Goal: Transaction & Acquisition: Subscribe to service/newsletter

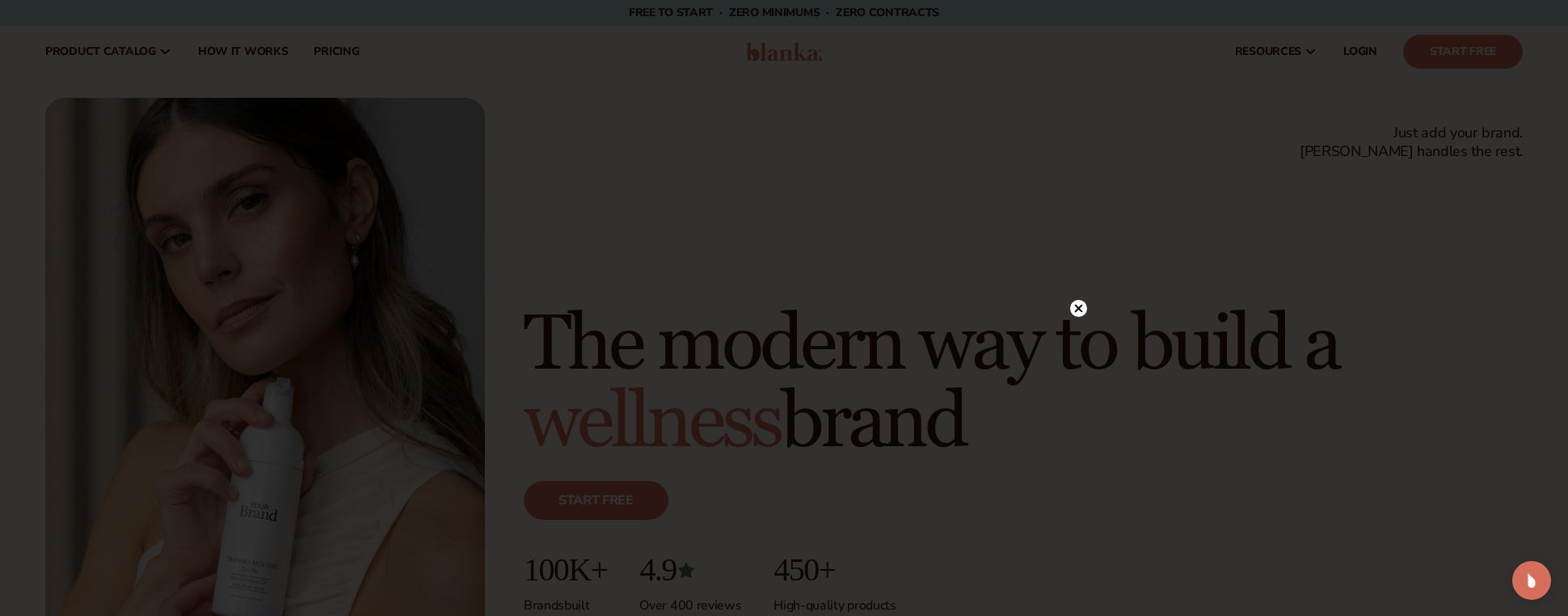
drag, startPoint x: 691, startPoint y: 86, endPoint x: 707, endPoint y: 99, distance: 20.6
click at [691, 86] on div at bounding box center [784, 308] width 1568 height 616
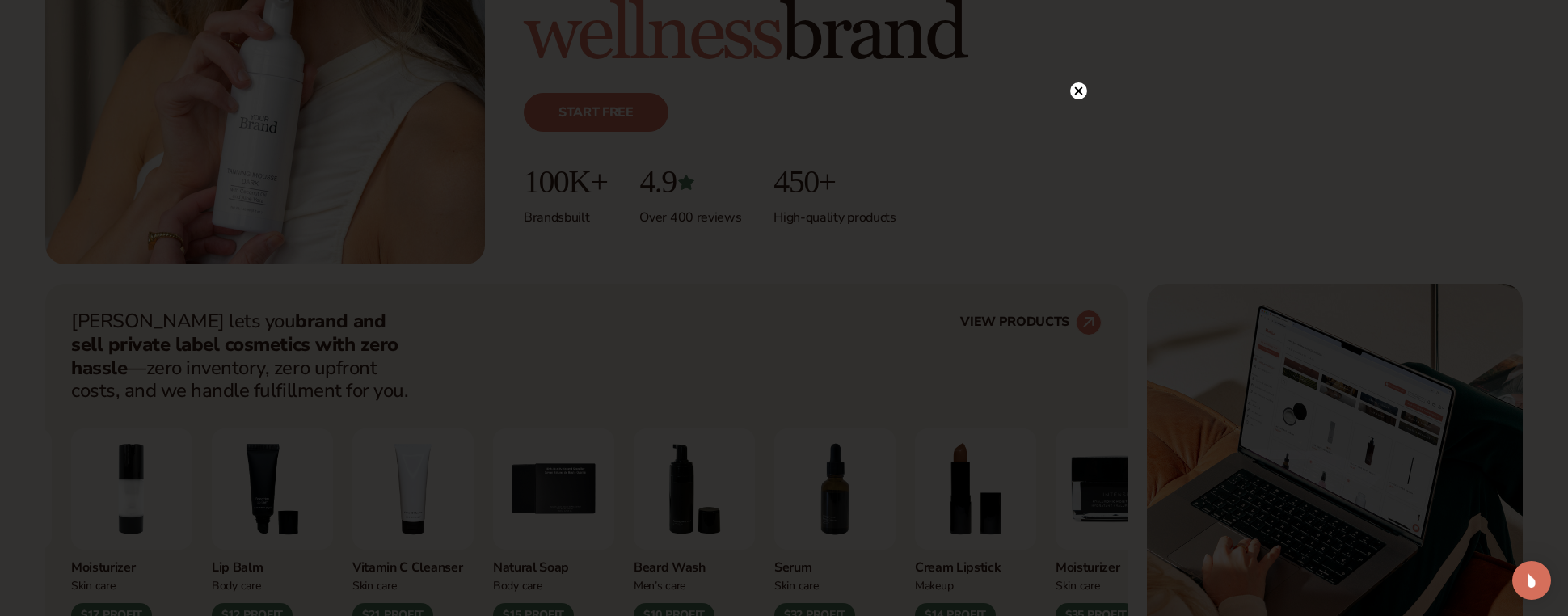
scroll to position [404, 0]
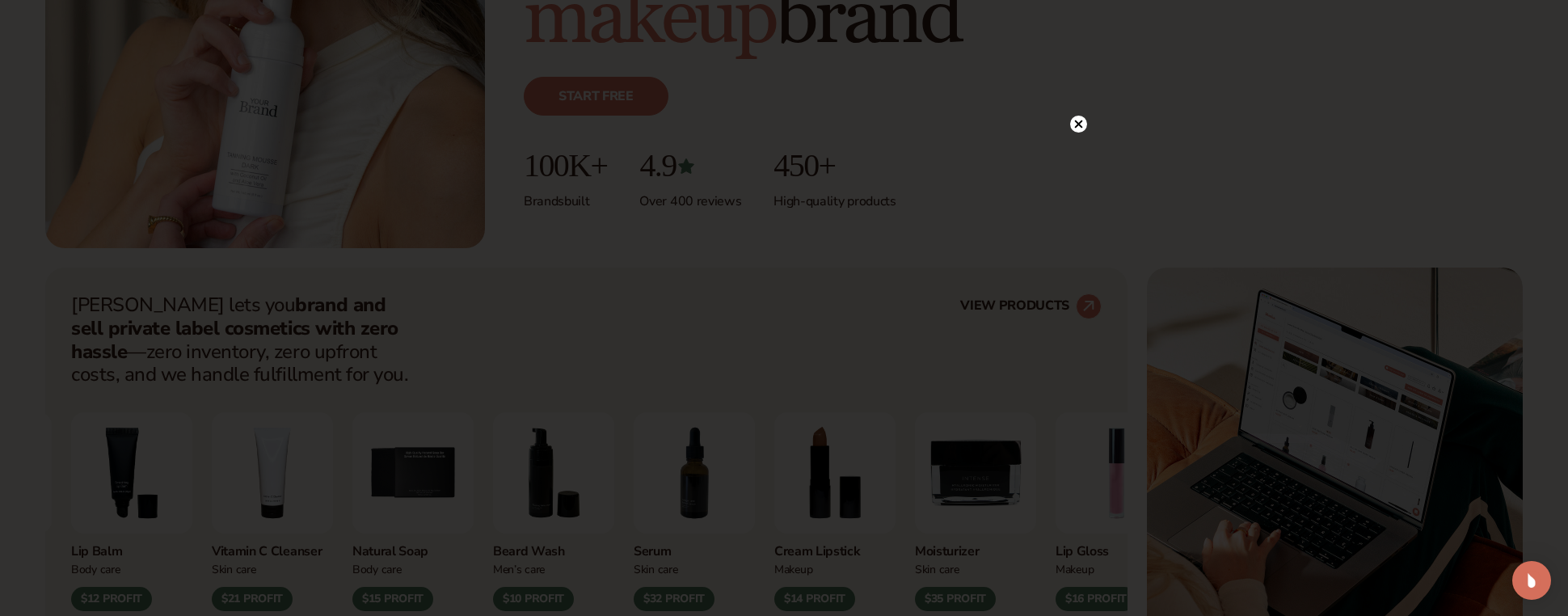
click at [1076, 118] on circle at bounding box center [1078, 124] width 17 height 17
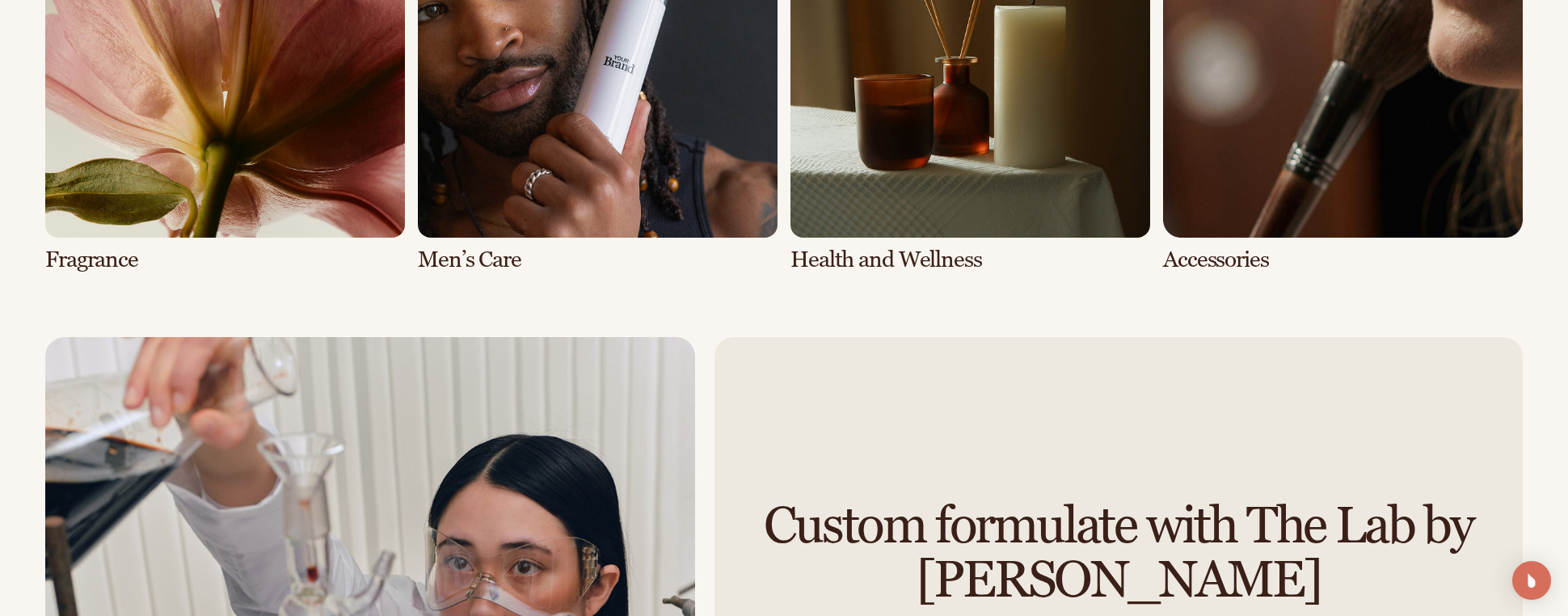
scroll to position [4529, 0]
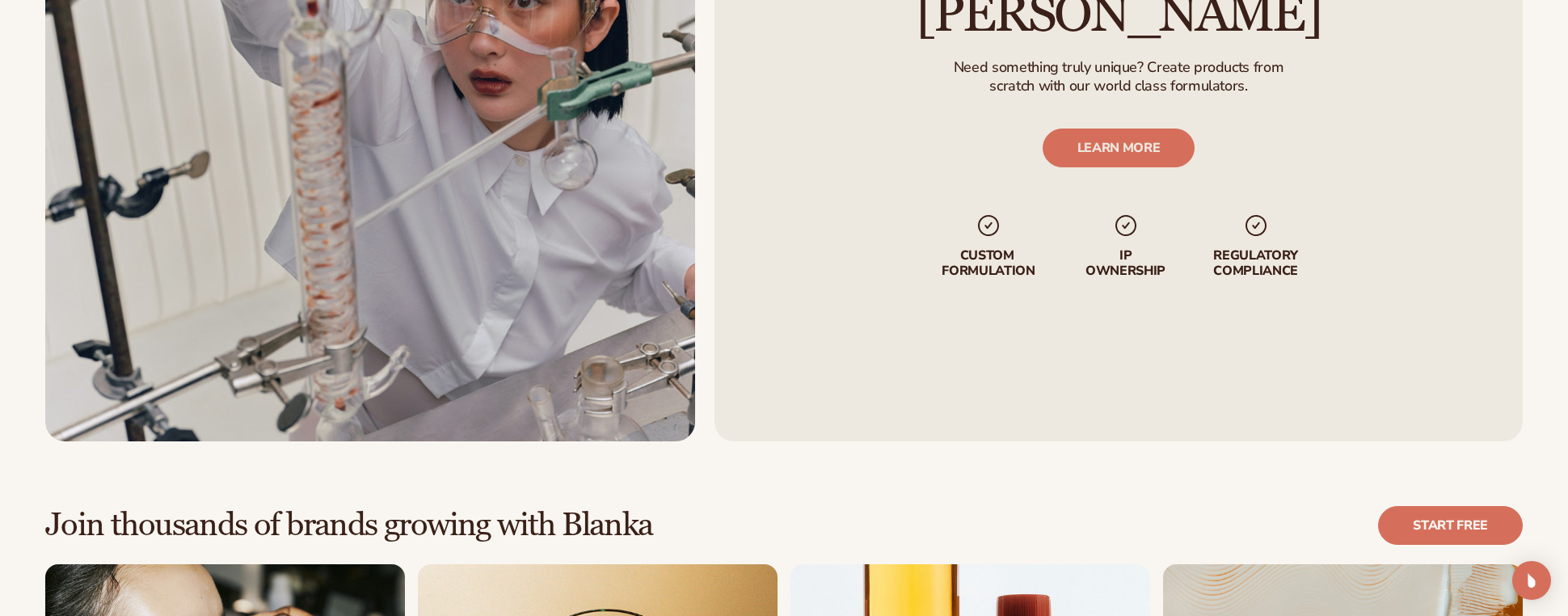
click at [22, 60] on div "Custom formulate with The Lab by [PERSON_NAME] Need something truly unique? Cre…" at bounding box center [784, 107] width 1568 height 671
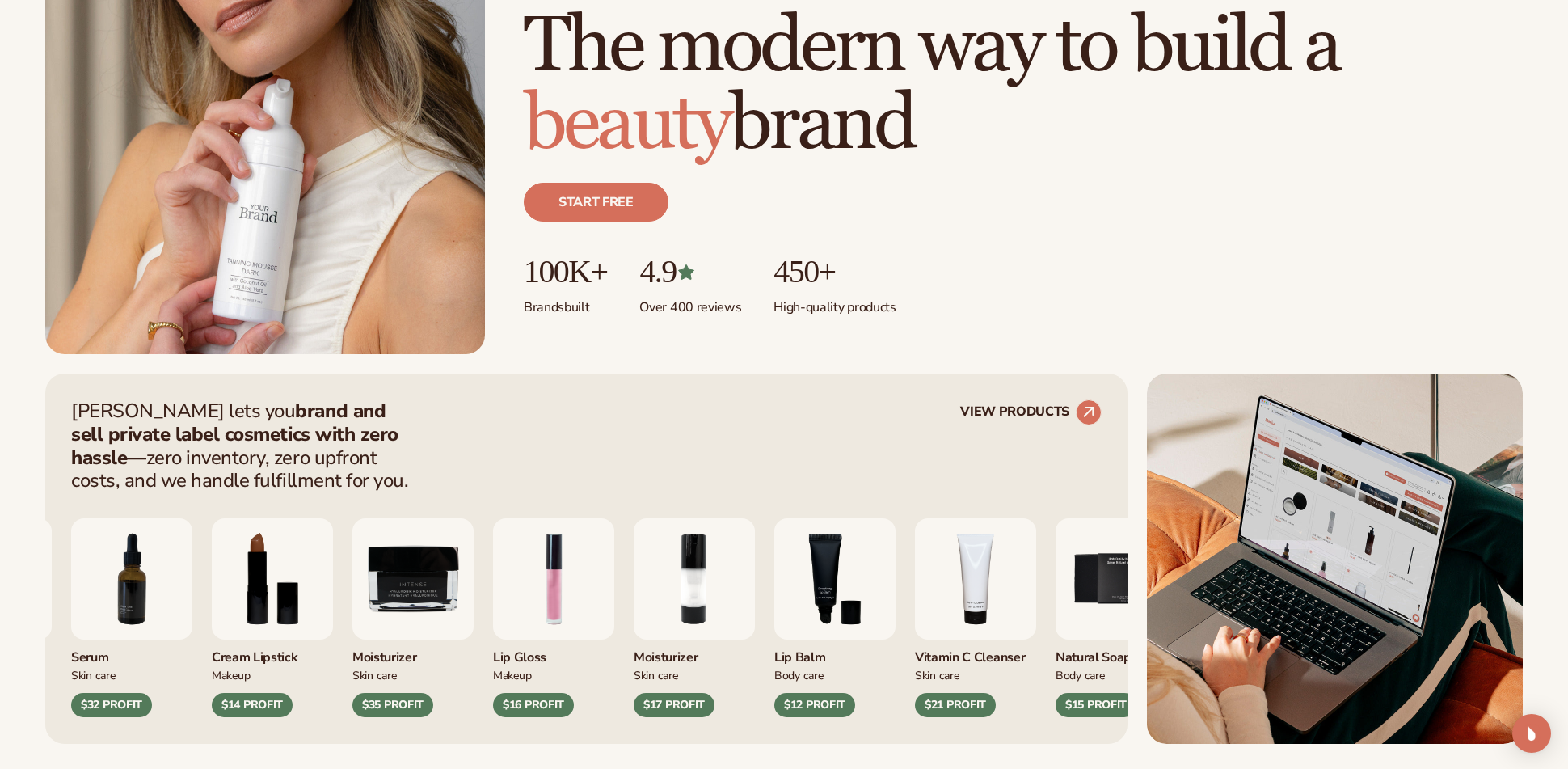
scroll to position [324, 0]
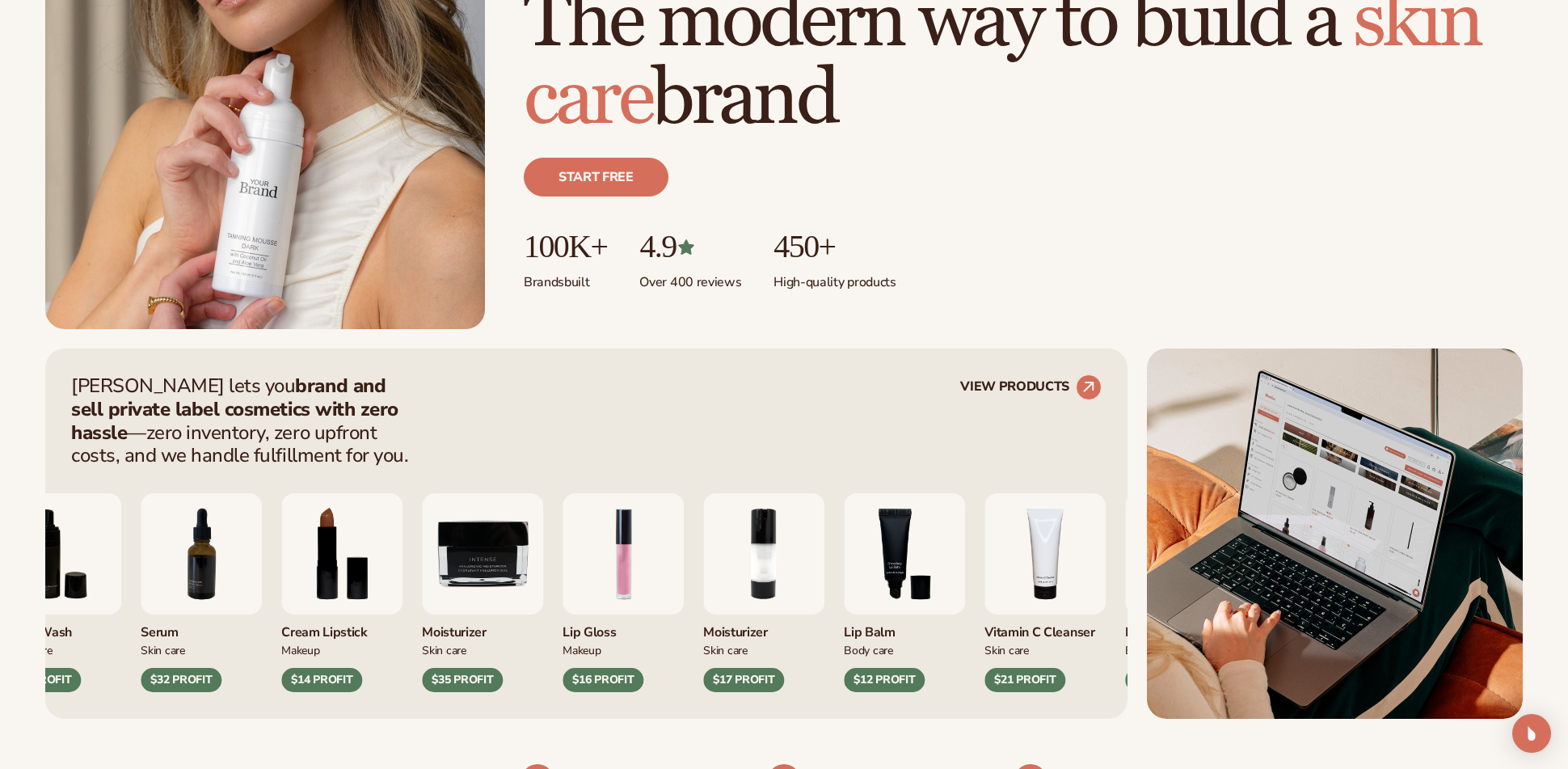
click at [612, 557] on img "1 / 9" at bounding box center [623, 554] width 122 height 122
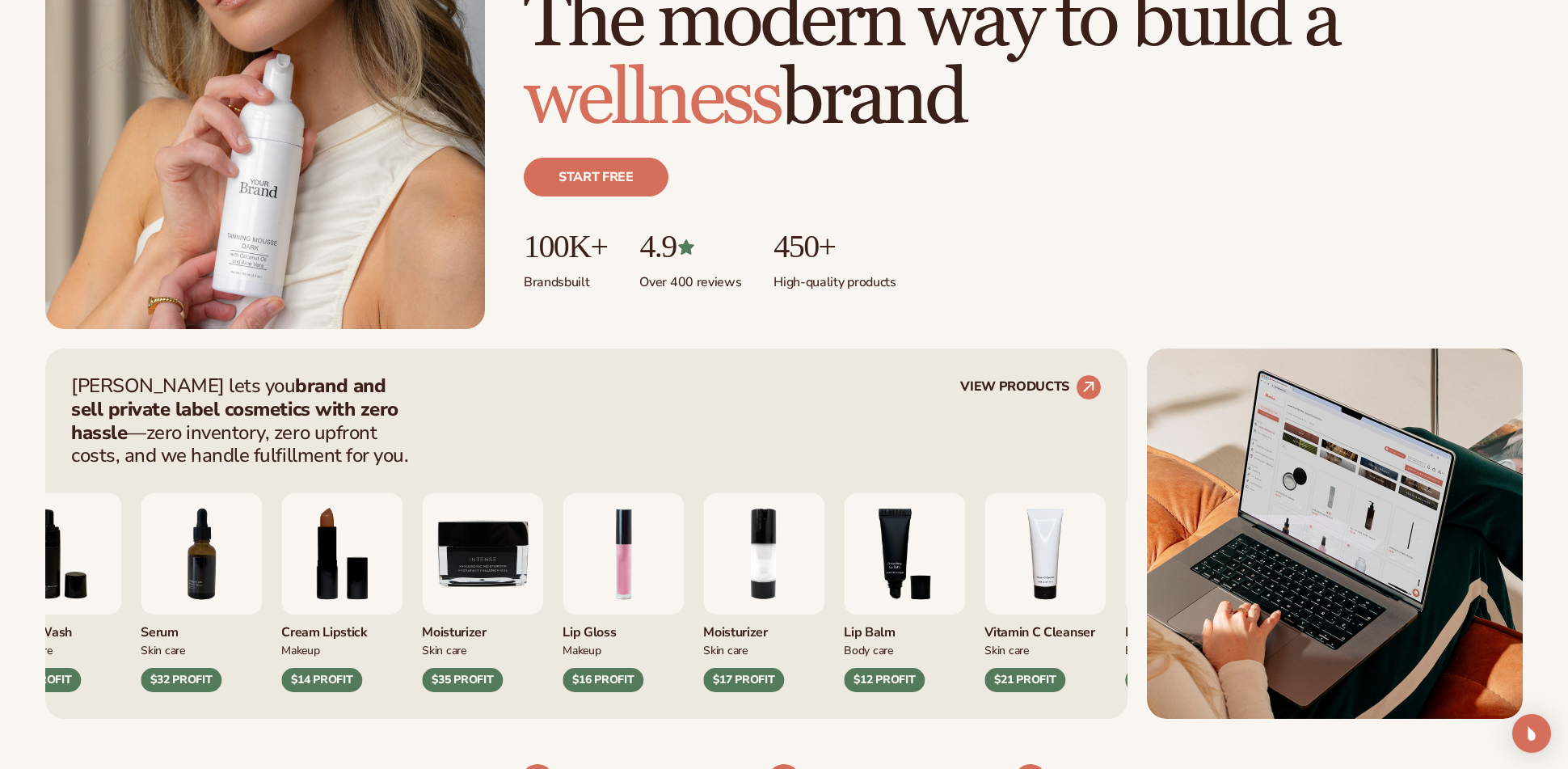
click at [595, 615] on div "$16 PROFIT" at bounding box center [603, 680] width 81 height 24
click at [481, 615] on div "Moisturizer" at bounding box center [482, 627] width 122 height 26
click at [469, 541] on img "9 / 9" at bounding box center [482, 554] width 122 height 122
click at [755, 582] on img "2 / 9" at bounding box center [764, 554] width 122 height 122
click at [447, 565] on img "9 / 9" at bounding box center [482, 554] width 122 height 122
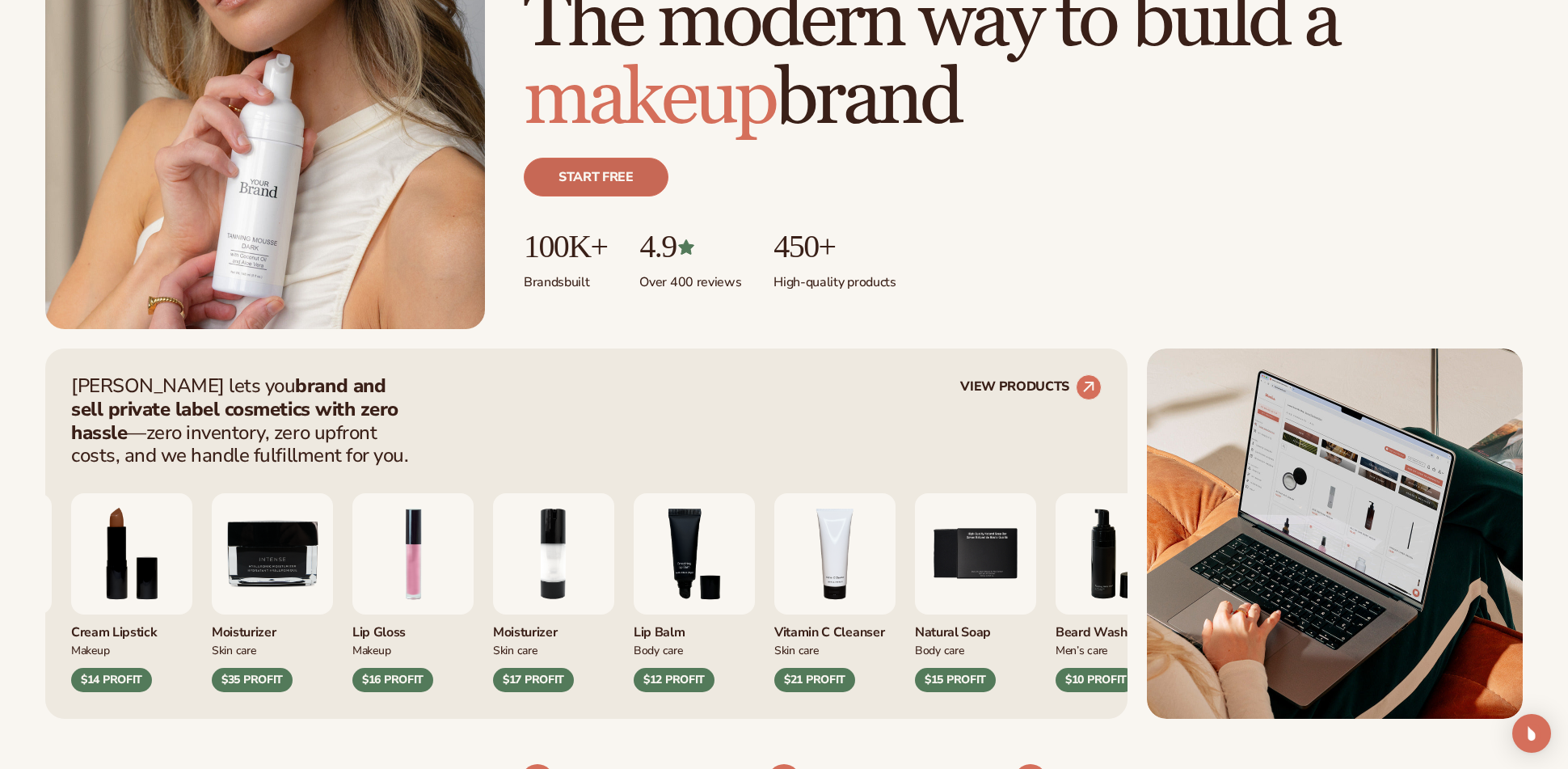
click at [602, 168] on link "Start free" at bounding box center [596, 176] width 145 height 39
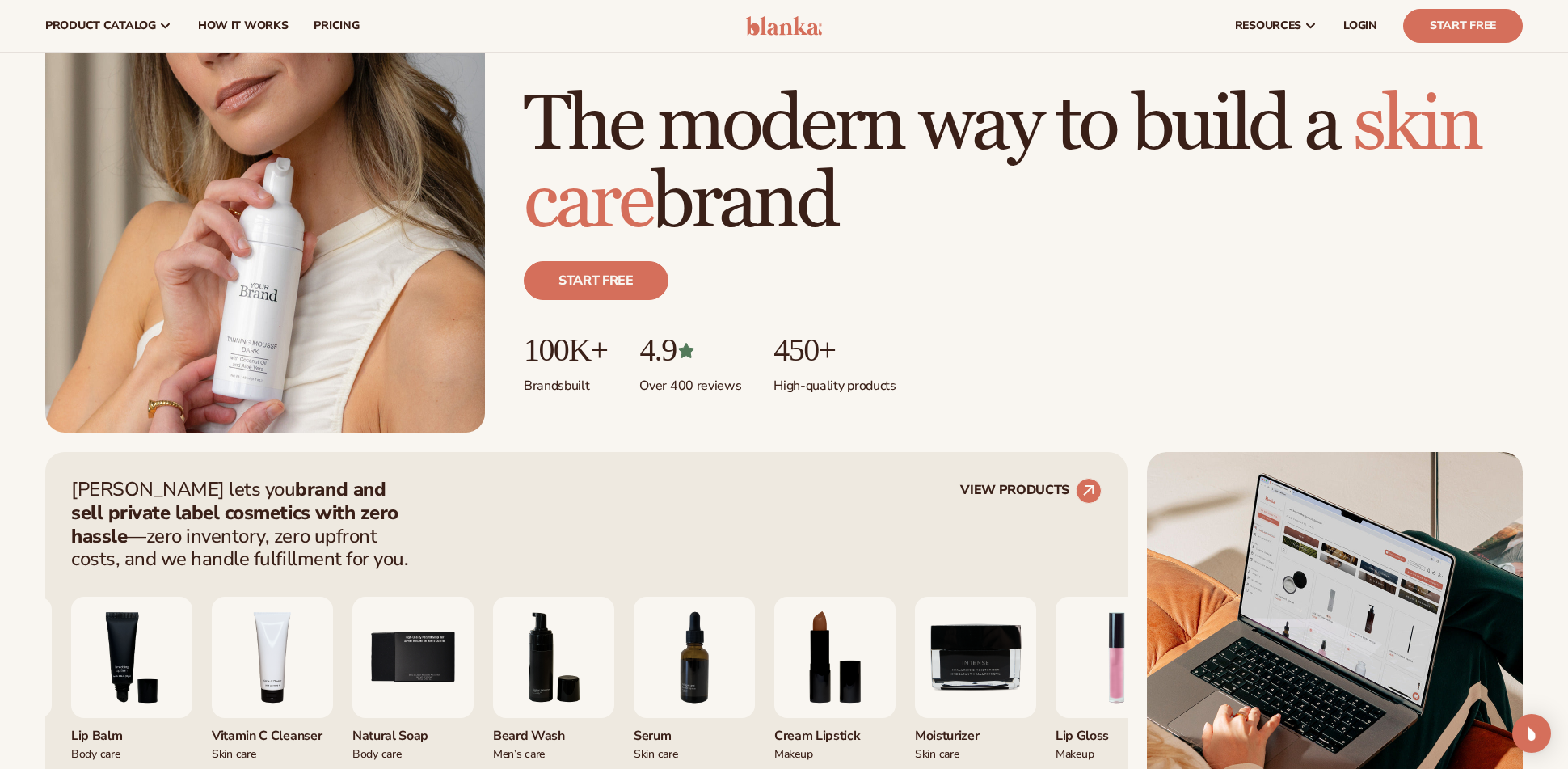
scroll to position [0, 0]
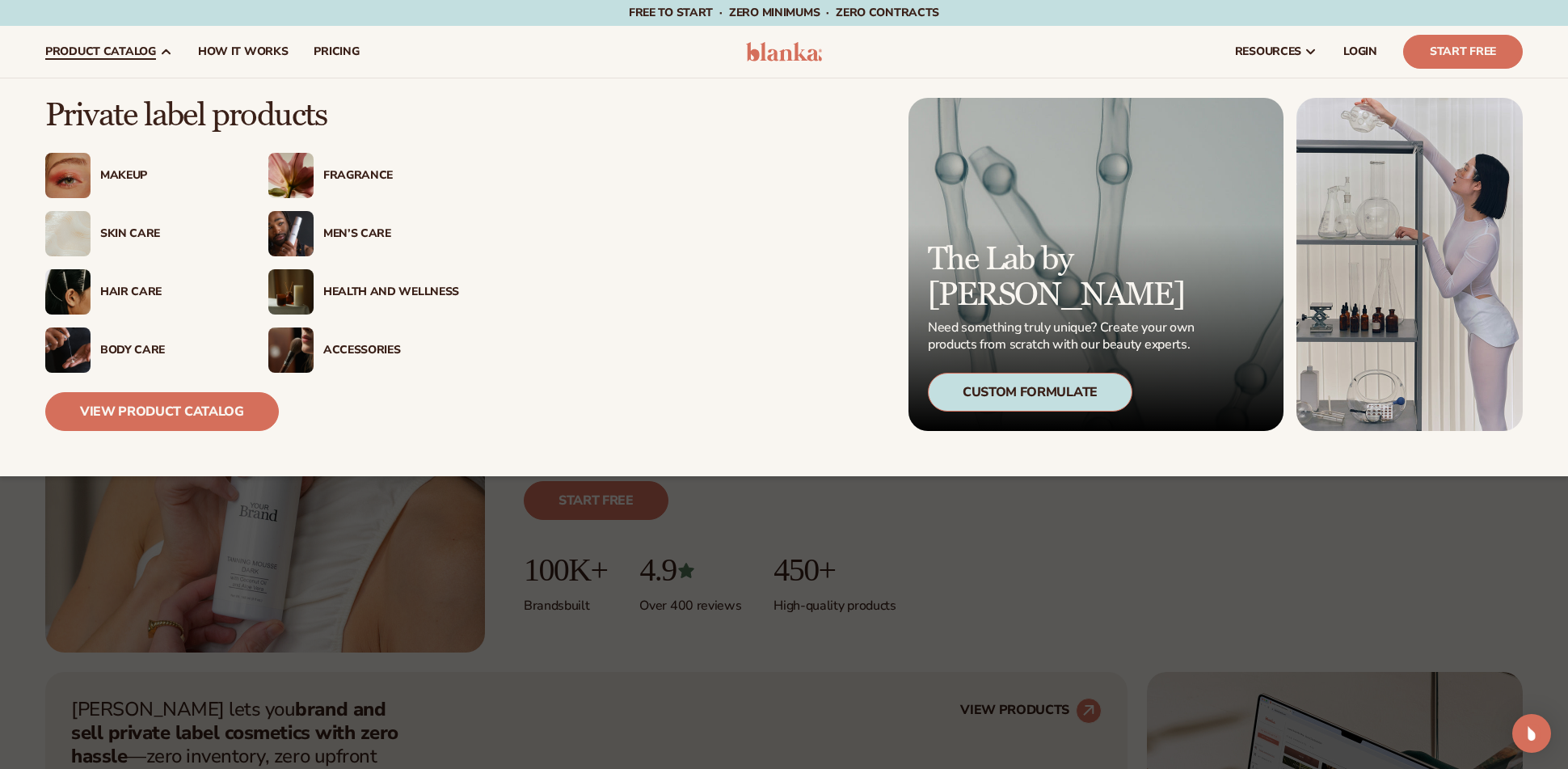
click at [83, 289] on img at bounding box center [68, 291] width 46 height 46
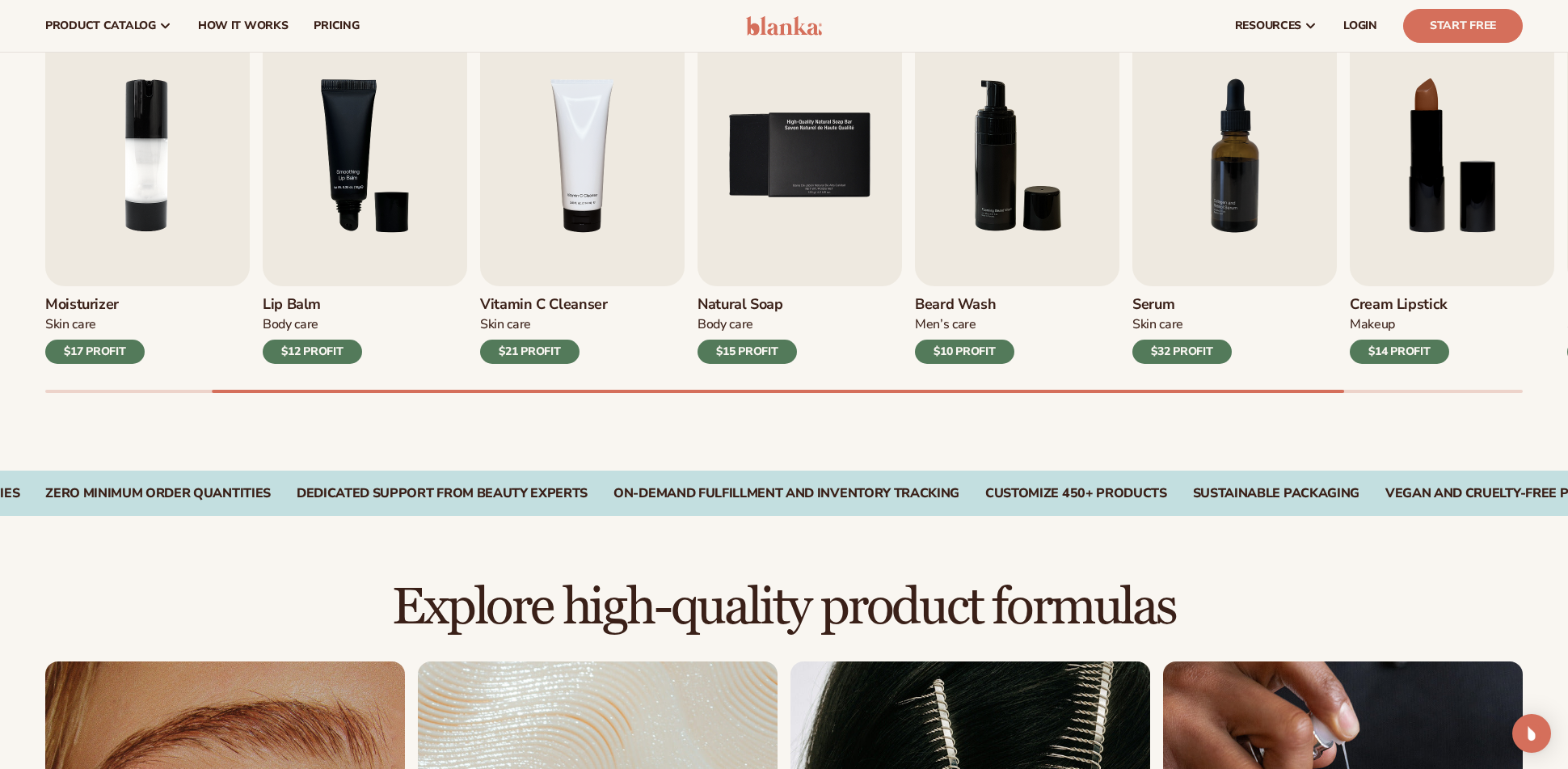
scroll to position [243, 0]
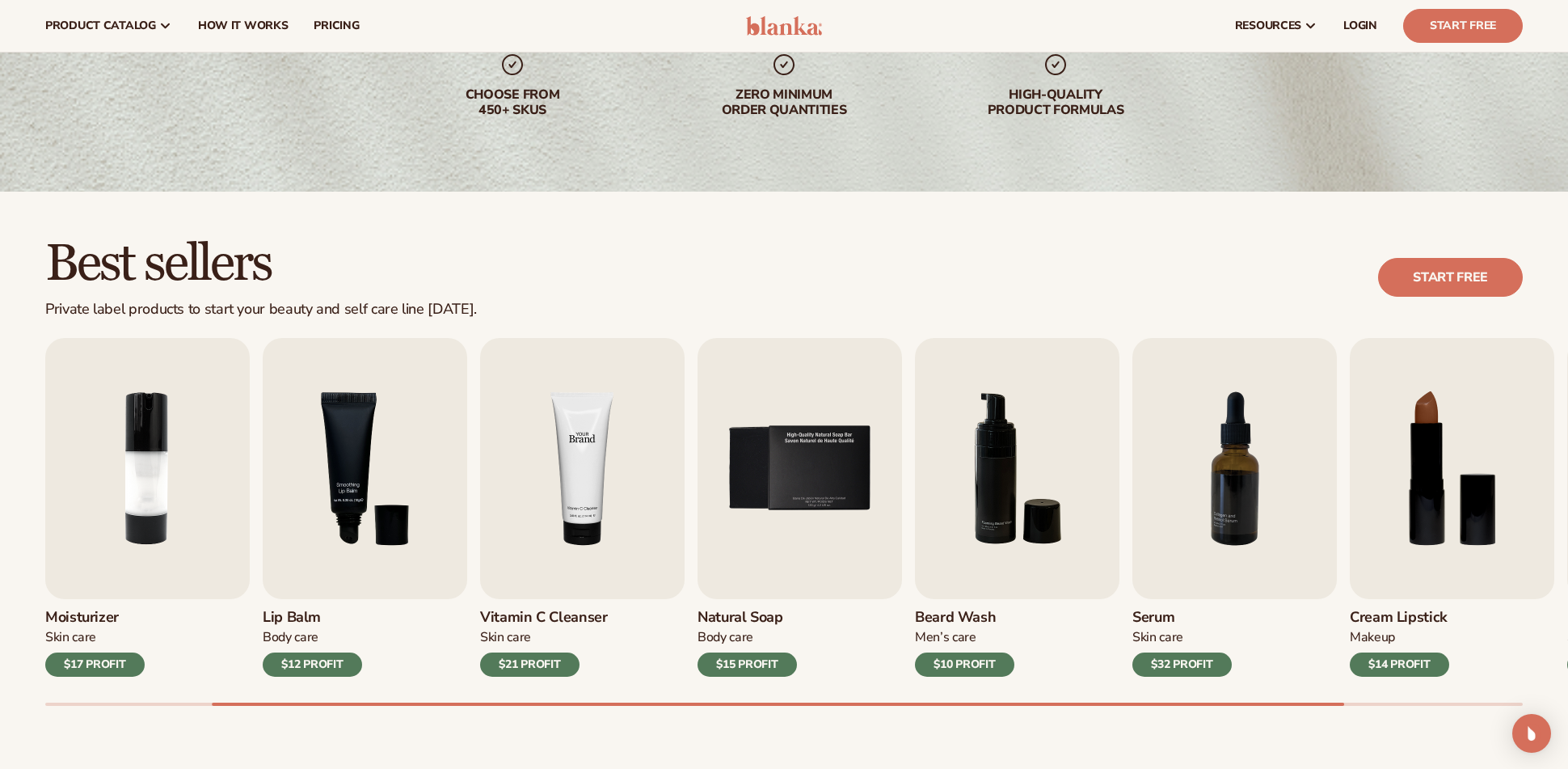
click at [526, 591] on img "4 / 9" at bounding box center [582, 469] width 204 height 262
click at [521, 663] on div "$21 PROFIT" at bounding box center [530, 664] width 99 height 24
click at [550, 534] on img "4 / 9" at bounding box center [582, 469] width 204 height 262
click at [372, 501] on img "3 / 9" at bounding box center [364, 469] width 204 height 262
click at [136, 473] on img "2 / 9" at bounding box center [147, 469] width 204 height 262
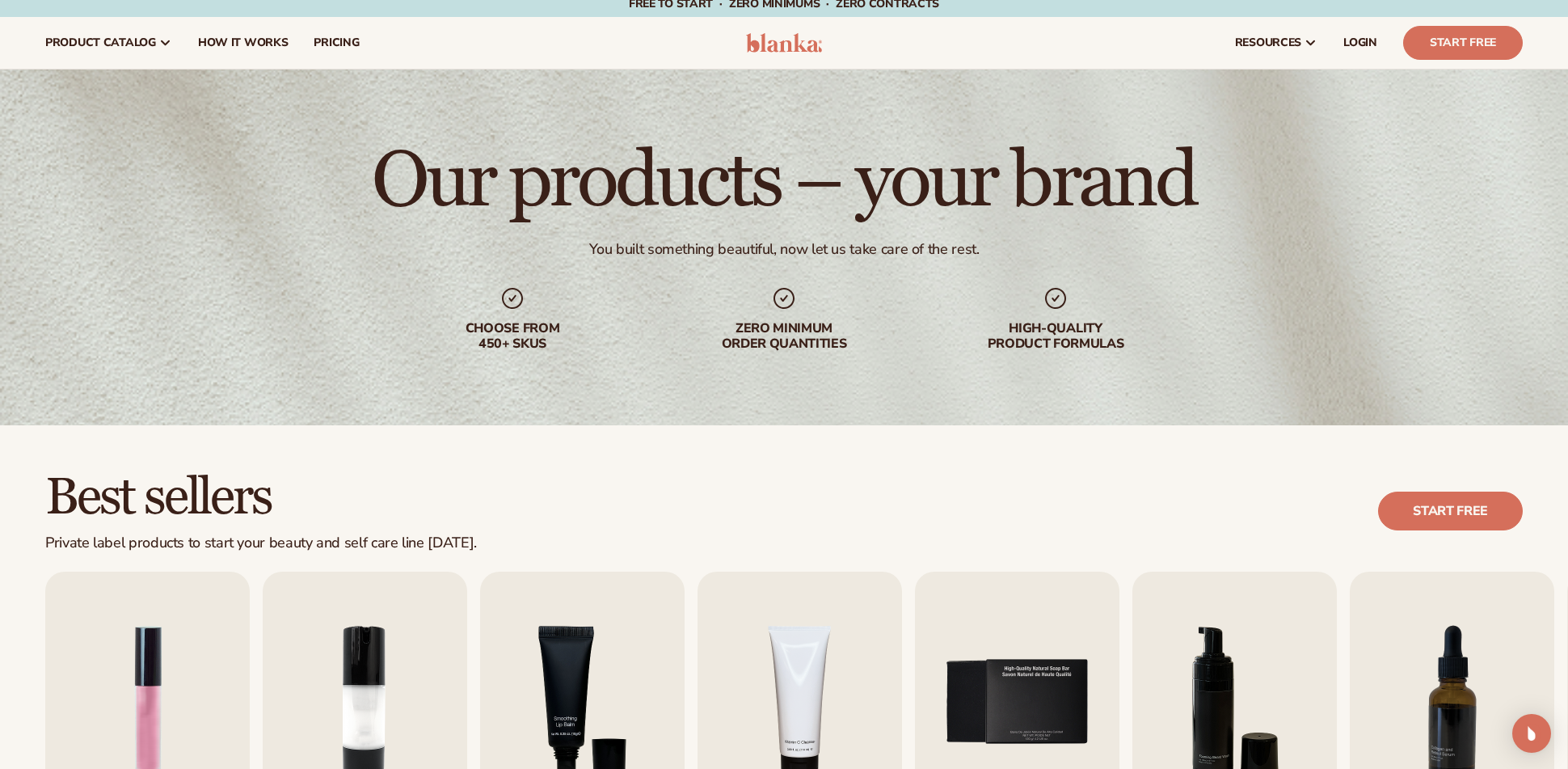
scroll to position [0, 0]
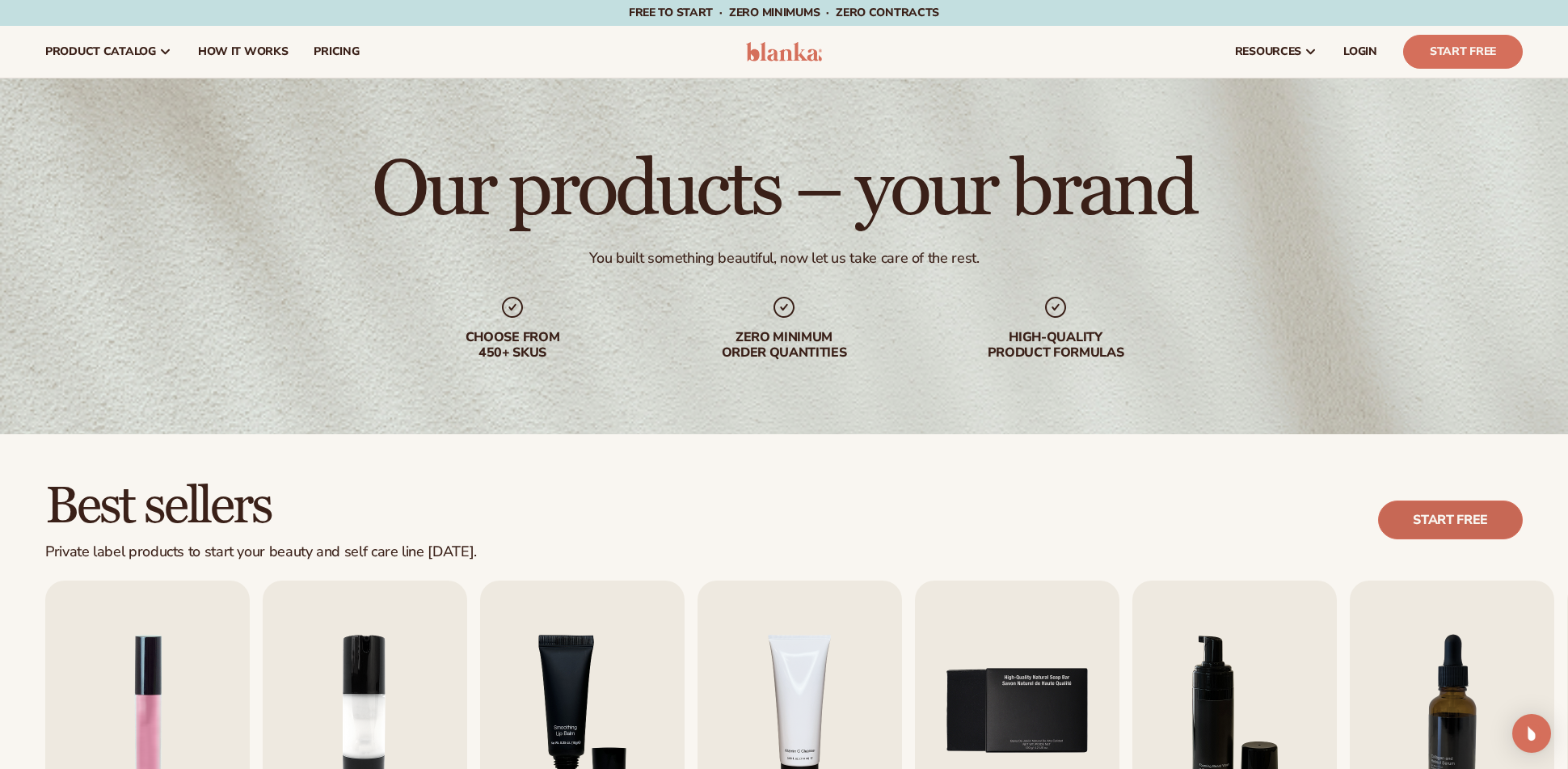
click at [1422, 512] on link "Start free" at bounding box center [1451, 520] width 145 height 39
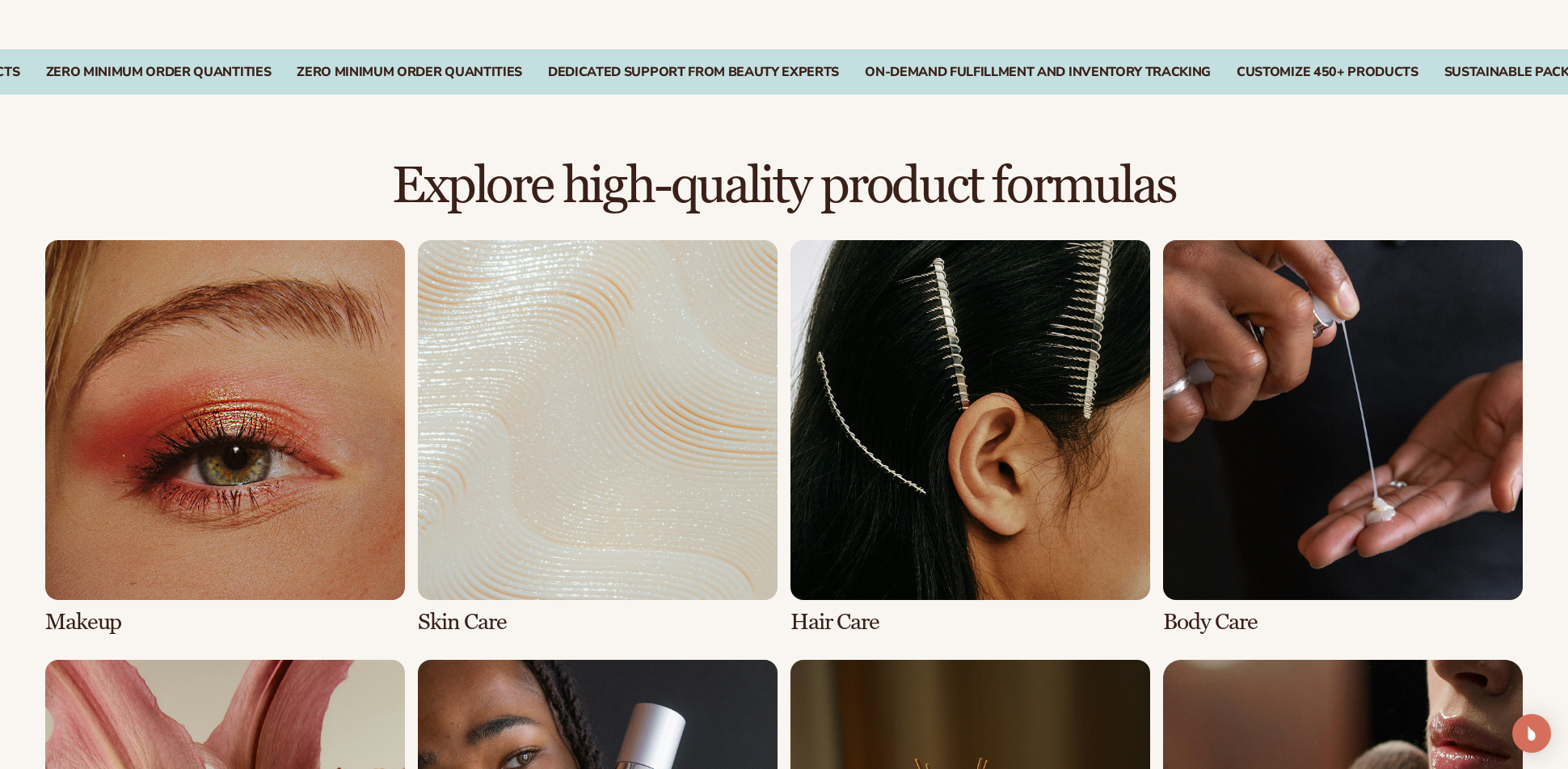
scroll to position [1051, 0]
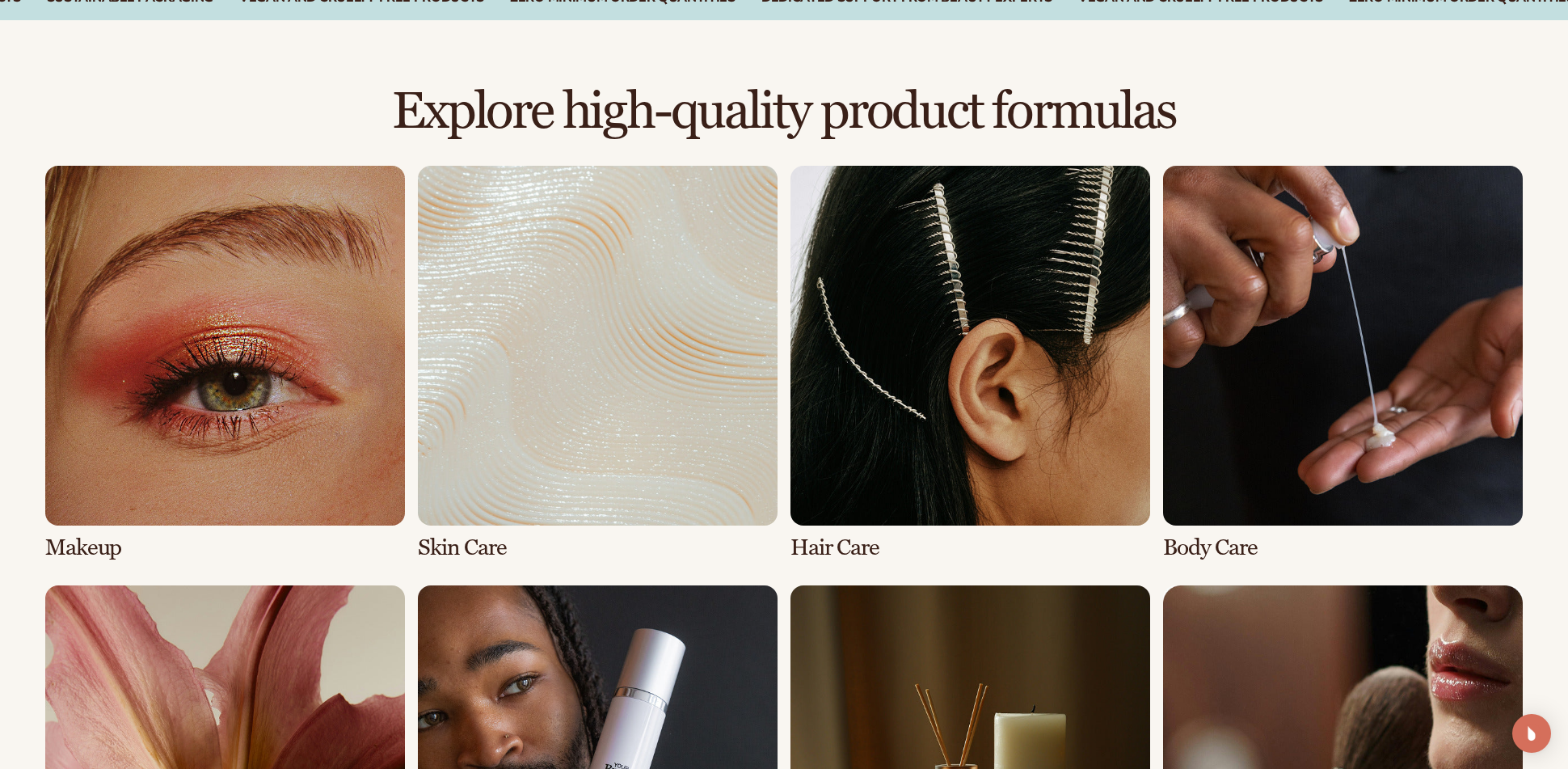
drag, startPoint x: 331, startPoint y: 59, endPoint x: 550, endPoint y: 1, distance: 226.6
click at [335, 56] on div "Explore high-quality product formulas view full catalog Makeup Skin Care" at bounding box center [784, 574] width 1568 height 1108
